Goal: Transaction & Acquisition: Purchase product/service

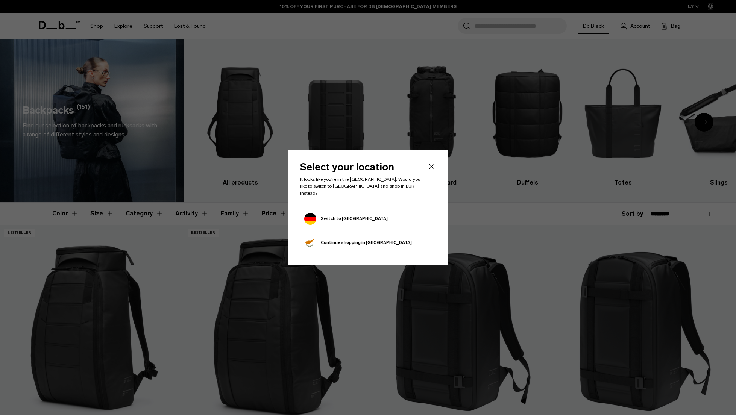
click at [0, 0] on div "Privacy Policy More Information" at bounding box center [0, 0] width 0 height 0
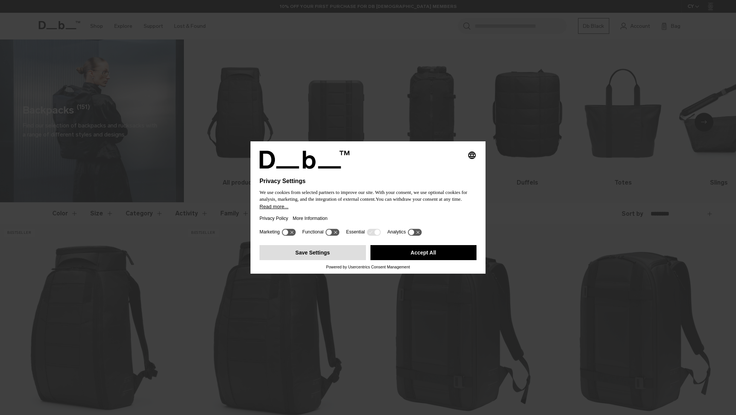
click at [333, 260] on button "Save Settings" at bounding box center [312, 252] width 106 height 15
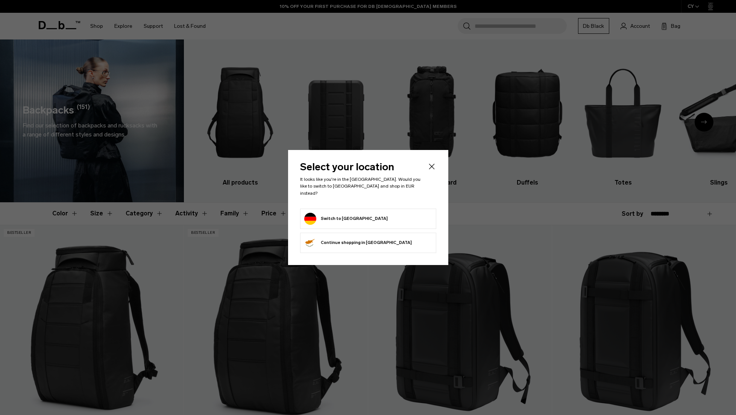
click at [358, 203] on header "Select your location It looks like you're in the Germany. Would you like to swi…" at bounding box center [368, 185] width 136 height 46
click at [359, 213] on form "Switch to Germany" at bounding box center [368, 219] width 128 height 12
click at [327, 215] on button "Switch to Germany" at bounding box center [345, 219] width 83 height 12
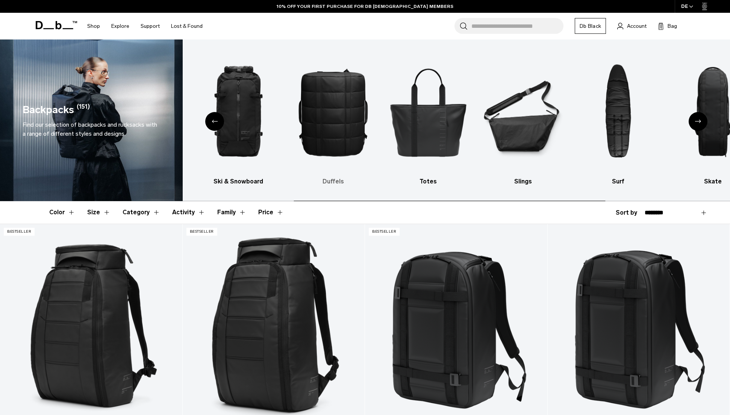
click at [343, 110] on img "4 / 10" at bounding box center [333, 112] width 82 height 123
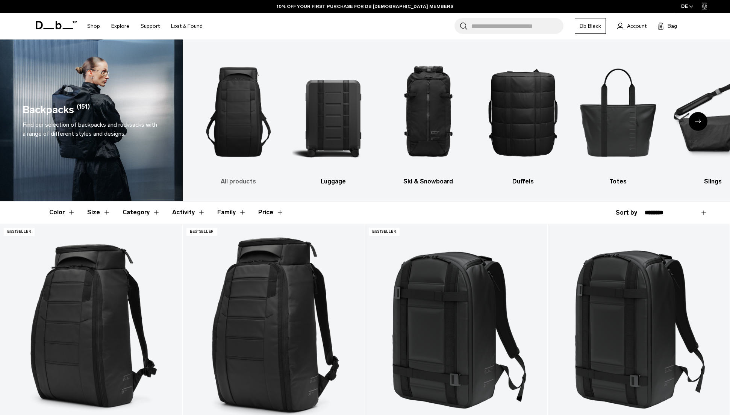
click at [232, 107] on img "1 / 10" at bounding box center [239, 112] width 82 height 123
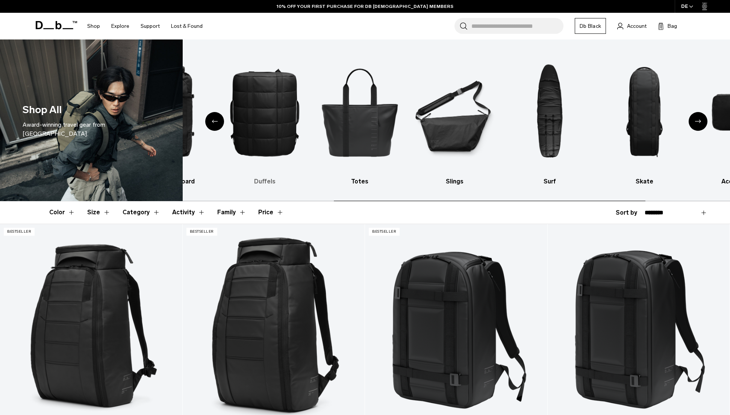
click at [248, 167] on img "4 / 10" at bounding box center [265, 112] width 82 height 123
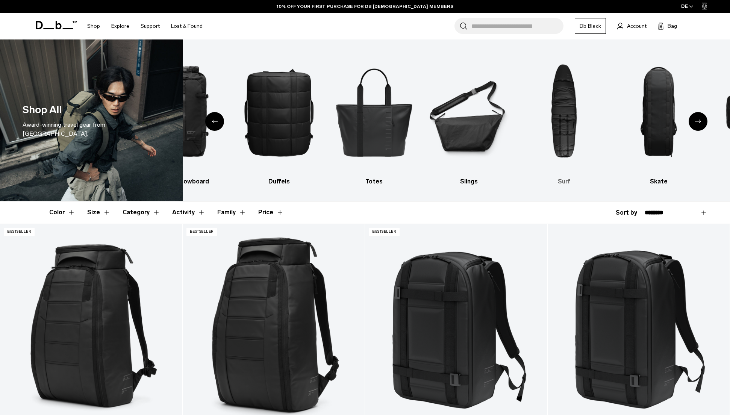
click at [605, 139] on img "7 / 10" at bounding box center [564, 112] width 82 height 123
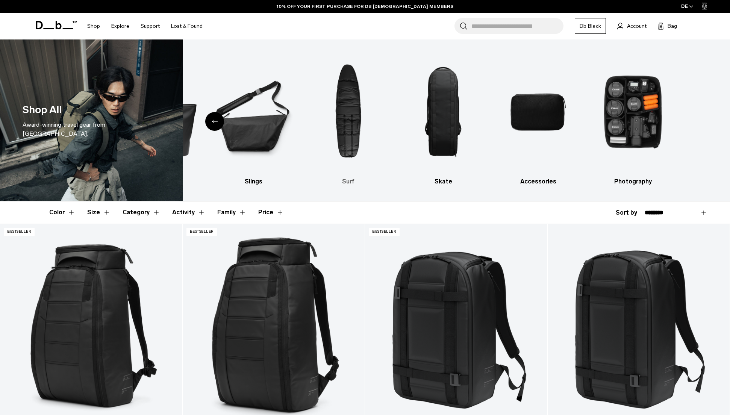
click at [242, 137] on ul "Backpacks Luggage Ski & Snowboard Duffels Totes Slings Surf Skate Accessories P…" at bounding box center [4, 118] width 533 height 135
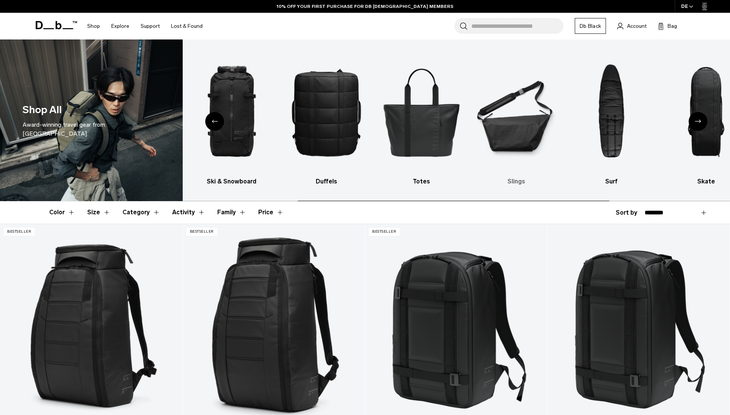
click at [554, 124] on img "6 / 10" at bounding box center [516, 112] width 82 height 123
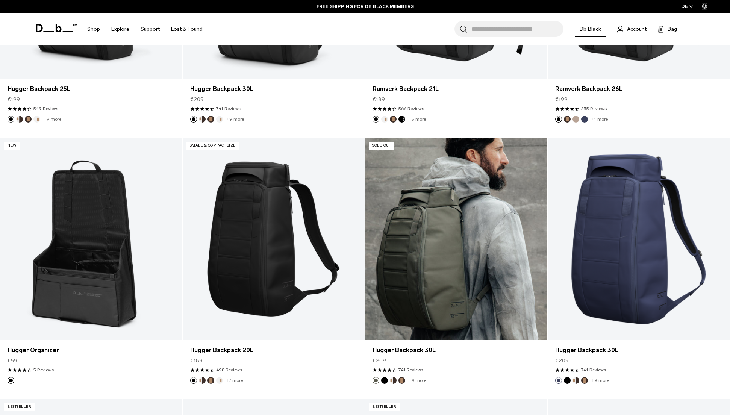
scroll to position [352, 0]
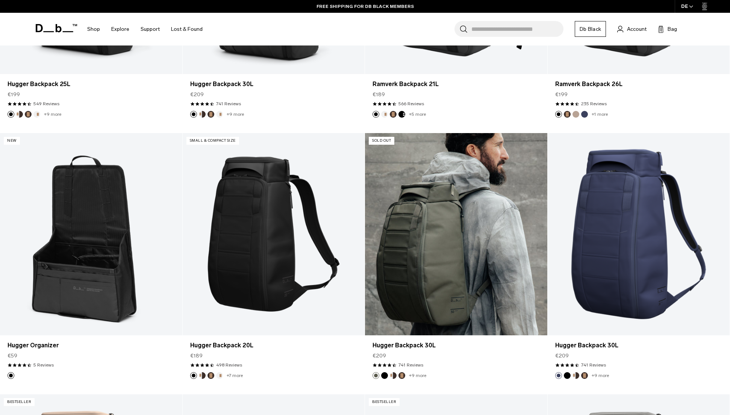
click at [495, 236] on link "Hugger Backpack 30L" at bounding box center [456, 234] width 182 height 202
